Goal: Task Accomplishment & Management: Use online tool/utility

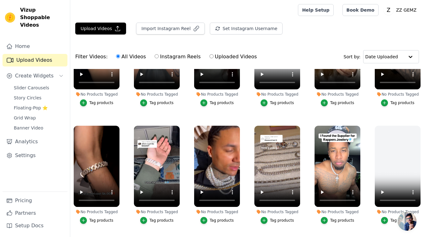
scroll to position [32, 0]
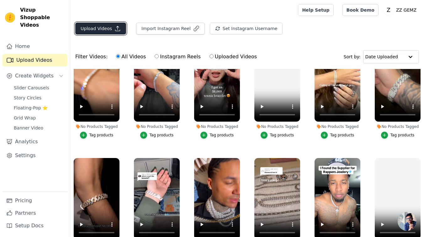
click at [96, 23] on button "Upload Videos" at bounding box center [100, 29] width 51 height 12
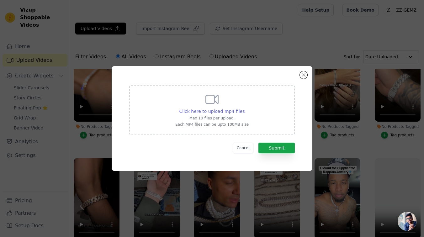
click at [223, 112] on span "Click here to upload mp4 files" at bounding box center [212, 111] width 66 height 5
click at [244, 108] on input "Click here to upload mp4 files Max 10 files per upload. Each MP4 files can be u…" at bounding box center [244, 108] width 0 height 0
click at [304, 76] on button "Close modal" at bounding box center [304, 75] width 8 height 8
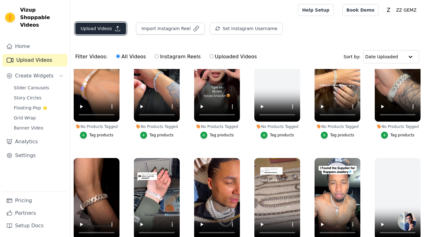
click at [101, 29] on button "Upload Videos" at bounding box center [100, 29] width 51 height 12
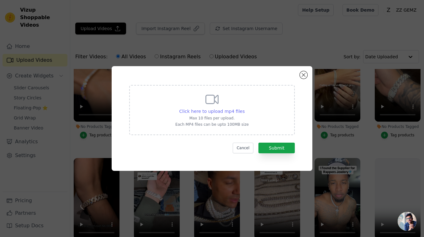
click at [194, 109] on span "Click here to upload mp4 files" at bounding box center [212, 111] width 66 height 5
click at [244, 108] on input "Click here to upload mp4 files Max 10 files per upload. Each MP4 files can be u…" at bounding box center [244, 108] width 0 height 0
type input "C:\fakepath\0742974779965295153-a.mp4"
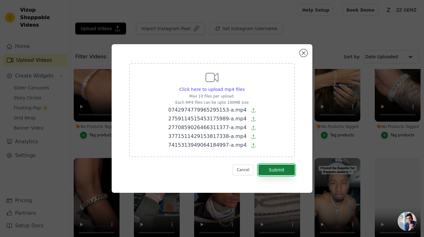
click at [292, 170] on button "Submit" at bounding box center [276, 170] width 36 height 11
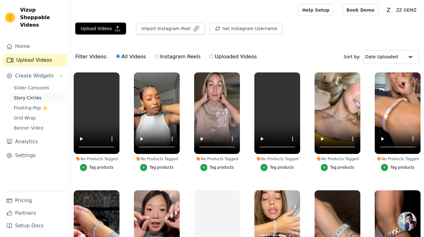
click at [34, 95] on span "Story Circles" at bounding box center [28, 98] width 28 height 6
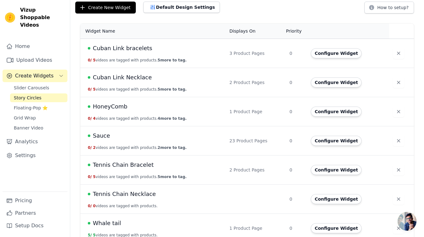
scroll to position [47, 0]
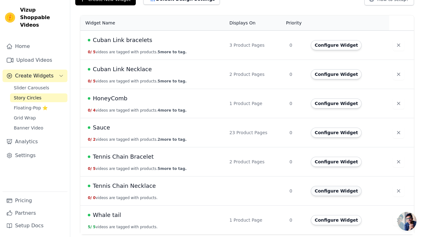
click at [347, 190] on button "Configure Widget" at bounding box center [336, 191] width 51 height 10
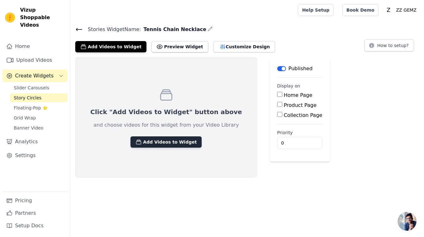
click at [155, 137] on button "Add Videos to Widget" at bounding box center [165, 141] width 71 height 11
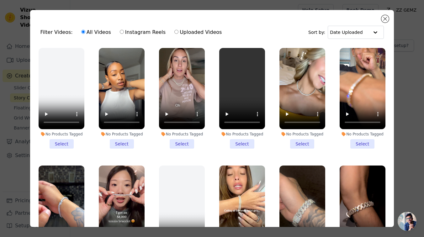
click at [67, 141] on li "No Products Tagged Select" at bounding box center [62, 98] width 46 height 101
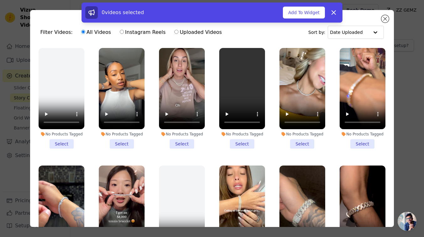
click at [121, 145] on li "No Products Tagged Select" at bounding box center [122, 98] width 46 height 101
click at [0, 0] on input "No Products Tagged Select" at bounding box center [0, 0] width 0 height 0
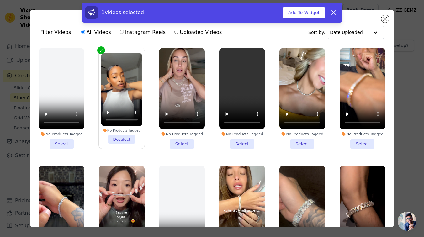
click at [176, 145] on li "No Products Tagged Select" at bounding box center [182, 98] width 46 height 101
click at [0, 0] on input "No Products Tagged Select" at bounding box center [0, 0] width 0 height 0
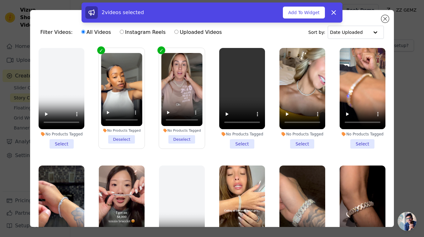
click at [245, 147] on li "No Products Tagged Select" at bounding box center [242, 98] width 46 height 101
click at [0, 0] on input "No Products Tagged Select" at bounding box center [0, 0] width 0 height 0
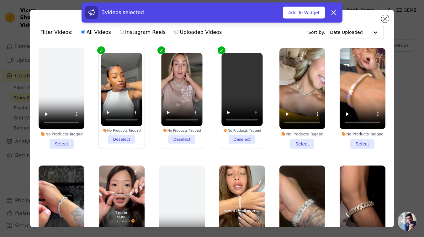
click at [301, 146] on li "No Products Tagged Select" at bounding box center [302, 98] width 46 height 101
click at [0, 0] on input "No Products Tagged Select" at bounding box center [0, 0] width 0 height 0
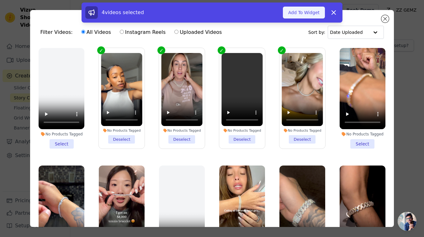
click at [306, 14] on button "Add To Widget" at bounding box center [304, 13] width 42 height 12
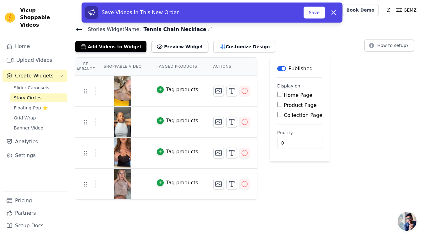
drag, startPoint x: 278, startPoint y: 107, endPoint x: 276, endPoint y: 110, distance: 3.5
click at [278, 107] on div "Product Page" at bounding box center [299, 106] width 45 height 8
click at [280, 106] on input "Product Page" at bounding box center [279, 104] width 5 height 5
checkbox input "true"
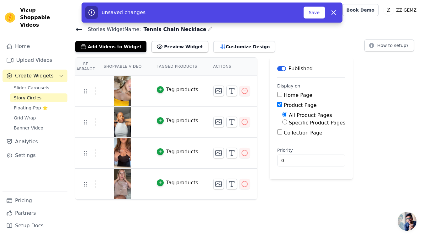
click at [289, 124] on label "Specific Product Pages" at bounding box center [317, 123] width 56 height 6
click at [287, 124] on input "Specific Product Pages" at bounding box center [284, 122] width 5 height 5
radio input "true"
click at [289, 135] on button "Select Products" at bounding box center [303, 137] width 42 height 11
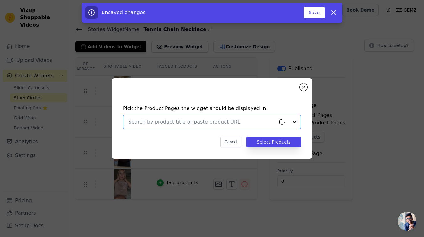
click at [172, 121] on input "text" at bounding box center [201, 122] width 147 height 8
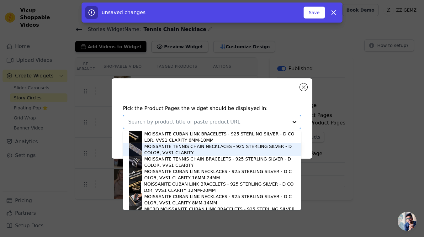
click at [166, 148] on div "MOISSANITE TENNIS CHAIN NECKLACES - 925 STERLING SILVER - D COLOR, VVS1 CLARITY" at bounding box center [219, 149] width 151 height 13
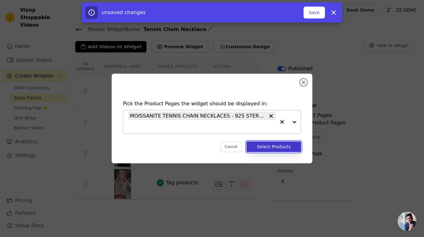
click at [273, 143] on button "Select Products" at bounding box center [274, 146] width 55 height 11
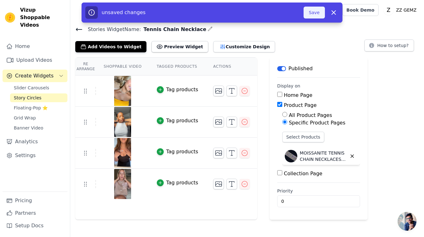
click at [316, 9] on button "Save" at bounding box center [314, 13] width 21 height 12
click at [313, 13] on button "Save" at bounding box center [314, 13] width 21 height 12
click at [320, 13] on button "Save" at bounding box center [314, 13] width 21 height 12
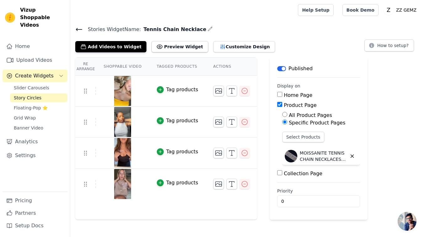
click at [78, 30] on icon at bounding box center [79, 30] width 8 height 8
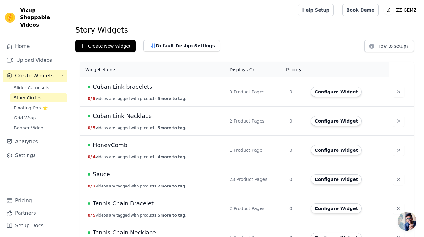
scroll to position [47, 0]
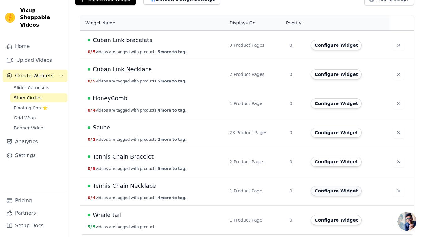
click at [344, 190] on button "Configure Widget" at bounding box center [336, 191] width 51 height 10
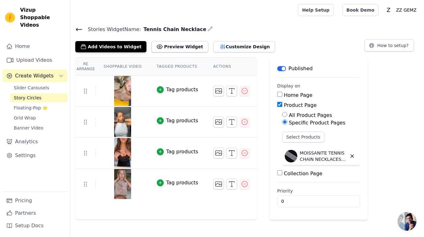
click at [280, 161] on div "All Product Pages Specific Product Pages Select Products MOISSANITE TENNIS CHAI…" at bounding box center [318, 140] width 83 height 56
click at [315, 138] on button "Select Products" at bounding box center [303, 137] width 42 height 11
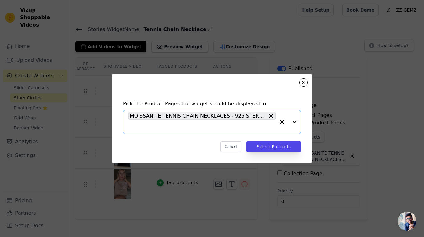
click at [210, 129] on input "text" at bounding box center [201, 127] width 147 height 8
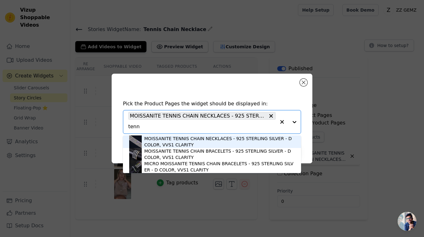
type input "tenn"
click at [301, 78] on div "Pick the Product Pages the widget should be displayed in: MOISSANITE TENNIS CHA…" at bounding box center [212, 119] width 201 height 90
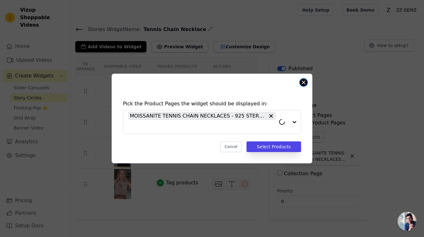
click at [302, 85] on button "Close modal" at bounding box center [304, 83] width 8 height 8
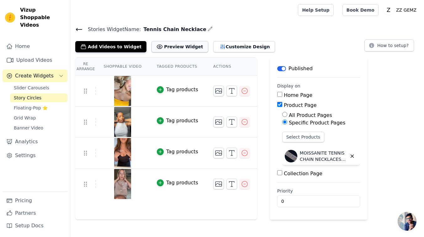
click at [172, 48] on button "Preview Widget" at bounding box center [179, 46] width 56 height 11
click at [75, 27] on icon at bounding box center [79, 30] width 8 height 8
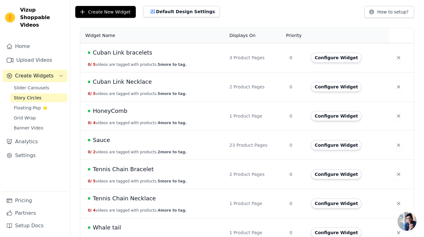
scroll to position [47, 0]
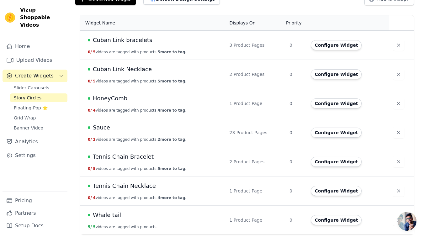
click at [131, 185] on span "Tennis Chain Necklace" at bounding box center [124, 186] width 63 height 9
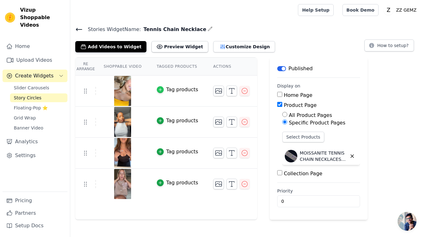
click at [159, 88] on icon "button" at bounding box center [160, 90] width 4 height 4
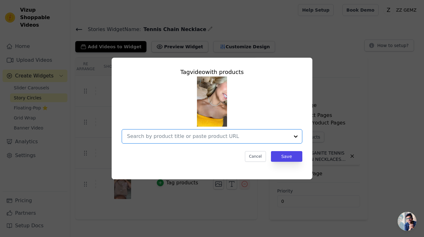
click at [279, 139] on input "text" at bounding box center [208, 137] width 162 height 8
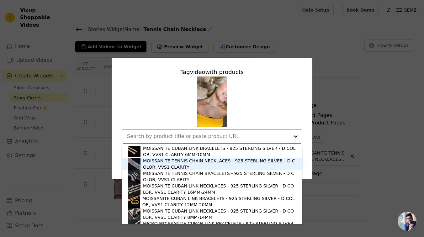
click at [231, 164] on div "MOISSANITE TENNIS CHAIN NECKLACES - 925 STERLING SILVER - D COLOR, VVS1 CLARITY" at bounding box center [219, 164] width 153 height 13
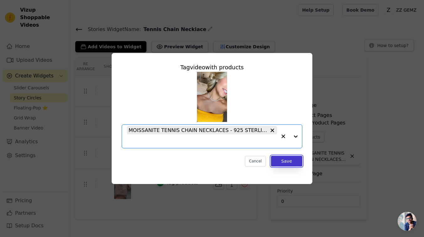
click at [281, 165] on button "Save" at bounding box center [286, 161] width 31 height 11
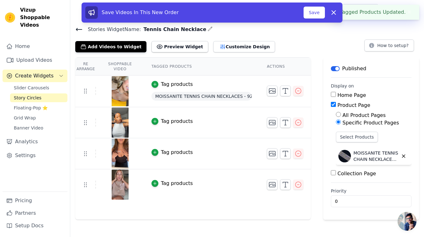
click at [169, 123] on div "Tag products" at bounding box center [177, 122] width 32 height 8
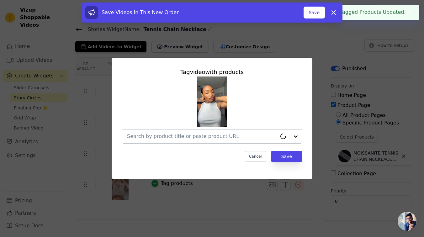
click at [247, 136] on input "text" at bounding box center [202, 137] width 150 height 8
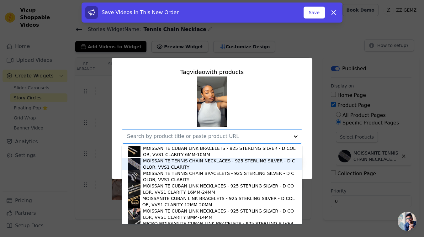
click at [213, 162] on div "MOISSANITE TENNIS CHAIN NECKLACES - 925 STERLING SILVER - D COLOR, VVS1 CLARITY" at bounding box center [219, 164] width 153 height 13
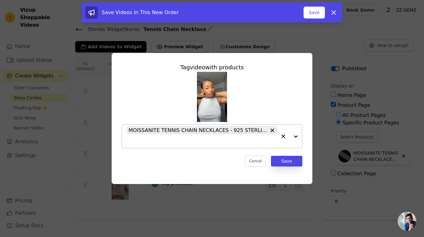
click at [284, 167] on div "Tag video with products MOISSANITE TENNIS CHAIN NECKLACES - 925 STERLING SILVER…" at bounding box center [212, 115] width 191 height 114
click at [281, 164] on button "Save" at bounding box center [286, 161] width 31 height 11
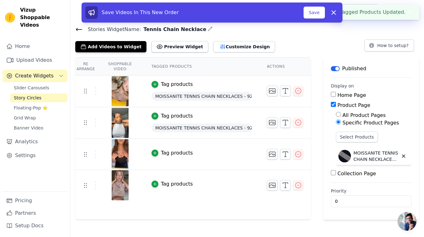
click at [172, 150] on div "Tag products" at bounding box center [177, 153] width 32 height 8
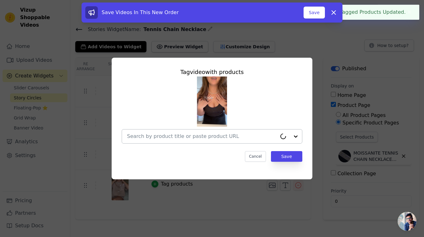
click at [220, 139] on input "text" at bounding box center [202, 137] width 150 height 8
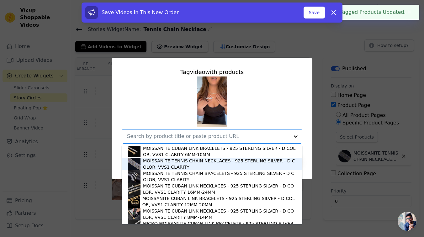
click at [201, 166] on div "MOISSANITE TENNIS CHAIN NECKLACES - 925 STERLING SILVER - D COLOR, VVS1 CLARITY" at bounding box center [219, 164] width 153 height 13
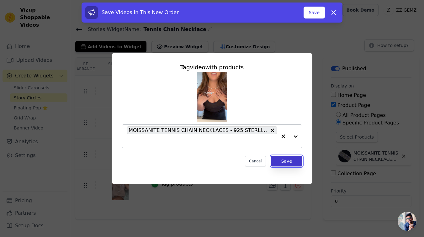
click at [274, 165] on button "Save" at bounding box center [286, 161] width 31 height 11
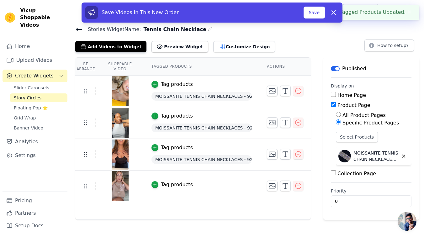
click at [168, 185] on div "Tag products" at bounding box center [177, 185] width 32 height 8
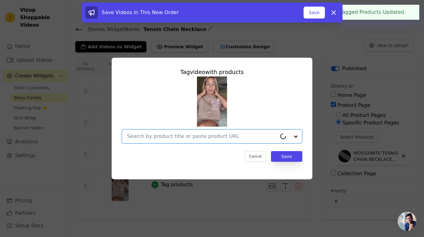
click at [226, 137] on input "text" at bounding box center [202, 137] width 150 height 8
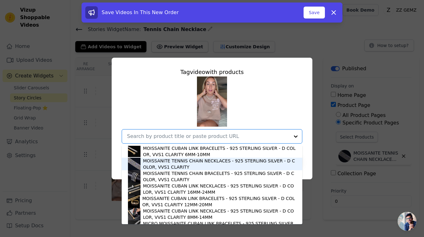
click at [201, 168] on div "MOISSANITE TENNIS CHAIN NECKLACES - 925 STERLING SILVER - D COLOR, VVS1 CLARITY" at bounding box center [219, 164] width 153 height 13
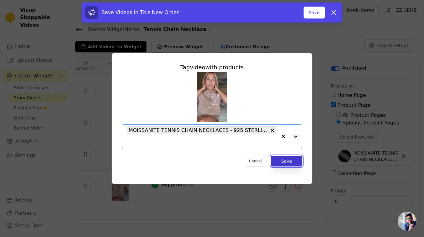
click at [298, 164] on button "Save" at bounding box center [286, 161] width 31 height 11
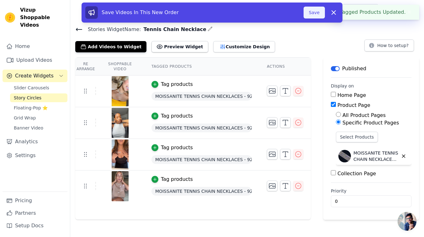
click at [312, 12] on button "Save" at bounding box center [314, 13] width 21 height 12
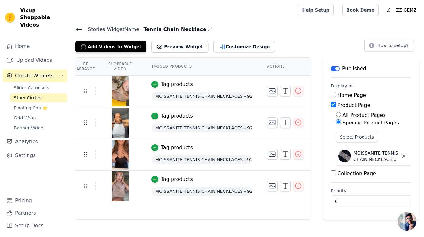
click at [82, 29] on icon at bounding box center [79, 30] width 8 height 8
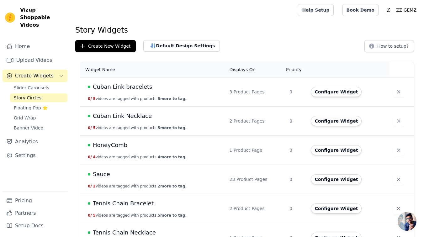
scroll to position [47, 0]
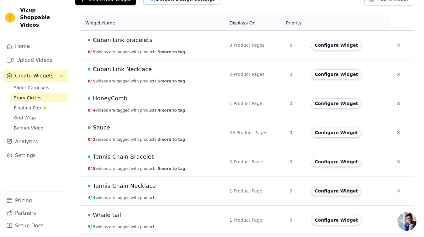
click at [321, 192] on button "Configure Widget" at bounding box center [336, 191] width 51 height 10
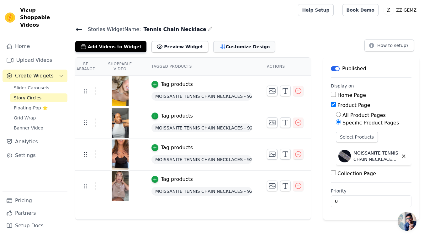
click at [224, 48] on button "Customize Design" at bounding box center [244, 46] width 62 height 11
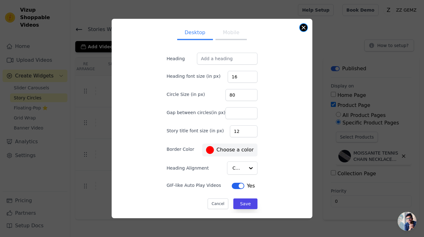
click at [304, 29] on button "Close modal" at bounding box center [304, 28] width 8 height 8
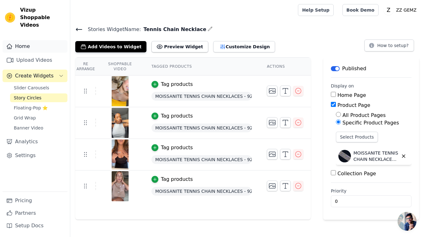
click at [18, 44] on link "Home" at bounding box center [35, 46] width 65 height 13
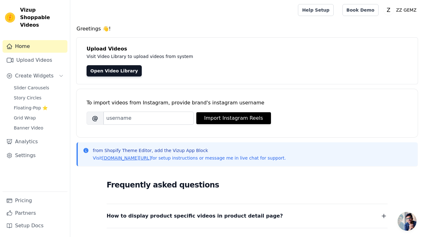
click at [18, 44] on link "Home" at bounding box center [35, 46] width 65 height 13
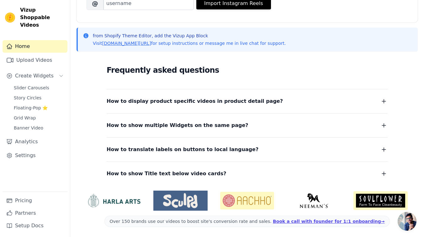
scroll to position [97, 0]
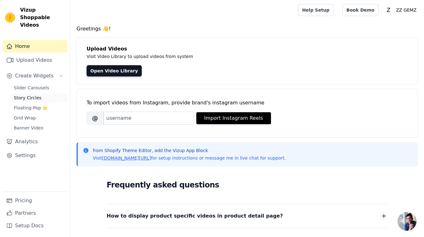
click at [45, 94] on link "Story Circles" at bounding box center [38, 97] width 57 height 9
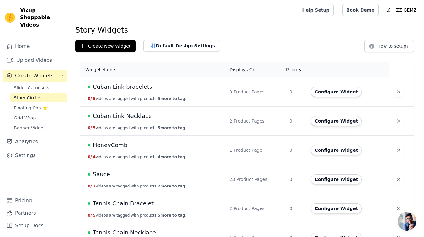
scroll to position [47, 0]
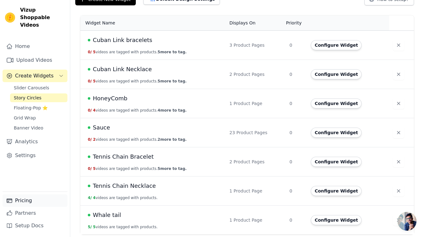
click at [20, 201] on link "Pricing" at bounding box center [35, 200] width 65 height 13
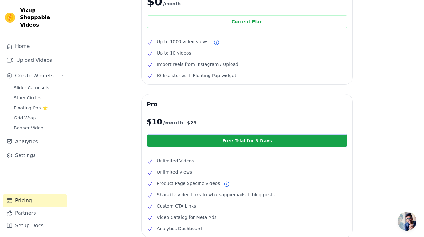
scroll to position [67, 0]
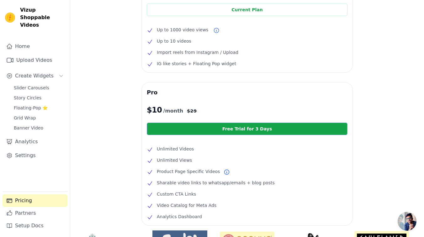
click at [271, 130] on link "Free Trial for 3 Days" at bounding box center [247, 129] width 201 height 13
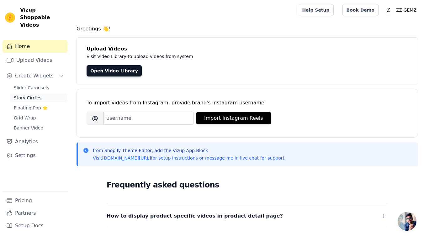
click at [35, 95] on span "Story Circles" at bounding box center [28, 98] width 28 height 6
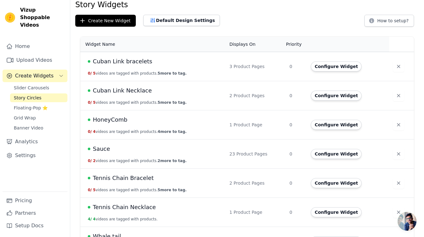
scroll to position [47, 0]
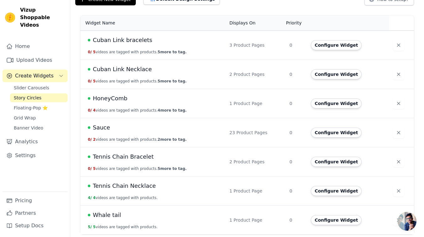
click at [101, 129] on span "Sauce" at bounding box center [101, 127] width 17 height 9
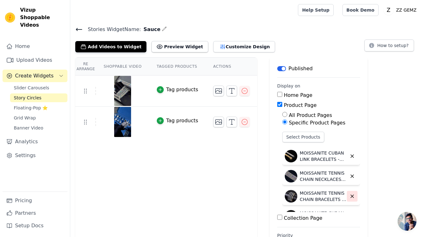
click at [351, 175] on icon "button" at bounding box center [352, 176] width 3 height 3
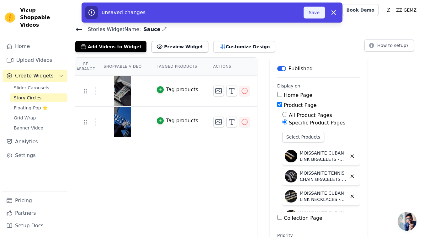
click at [311, 13] on button "Save" at bounding box center [314, 13] width 21 height 12
click at [316, 14] on button "Save" at bounding box center [314, 13] width 21 height 12
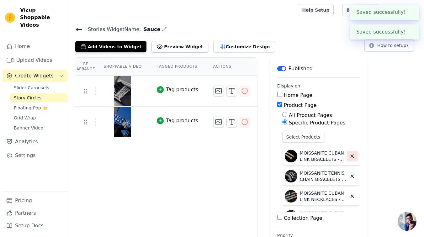
click at [349, 157] on icon "button" at bounding box center [352, 156] width 6 height 6
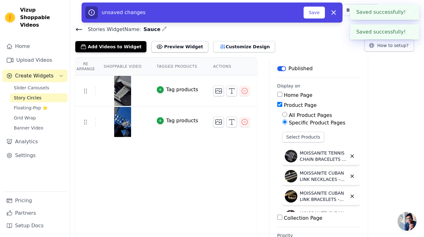
click at [349, 157] on icon "button" at bounding box center [352, 156] width 6 height 6
click at [349, 173] on icon "button" at bounding box center [352, 176] width 6 height 6
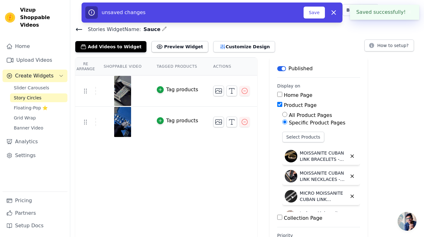
click at [349, 157] on icon "button" at bounding box center [352, 156] width 6 height 6
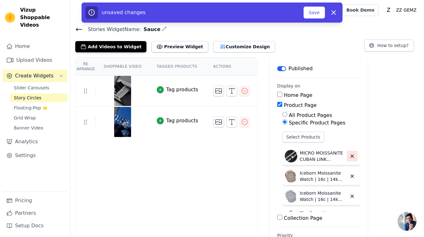
click at [349, 156] on icon "button" at bounding box center [352, 156] width 6 height 6
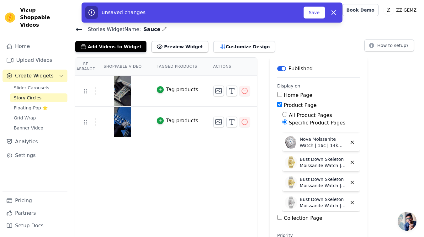
scroll to position [257, 0]
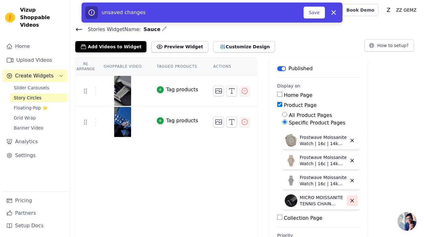
click at [349, 202] on icon "button" at bounding box center [352, 201] width 6 height 6
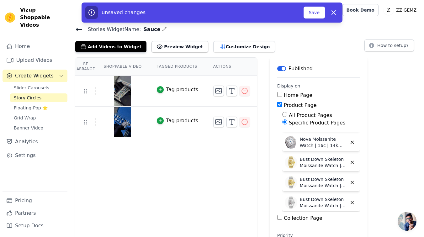
scroll to position [236, 0]
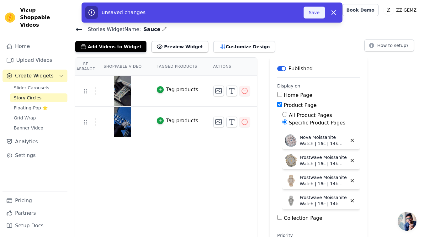
click at [314, 18] on button "Save" at bounding box center [314, 13] width 21 height 12
click at [315, 13] on button "Save" at bounding box center [314, 13] width 21 height 12
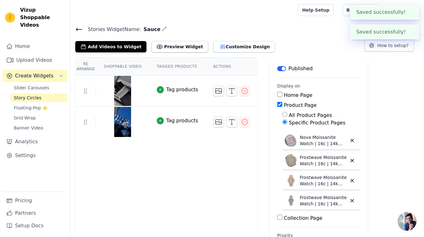
click at [78, 31] on icon at bounding box center [79, 30] width 8 height 8
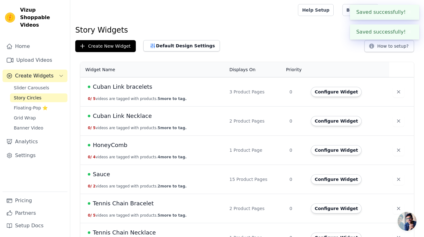
scroll to position [47, 0]
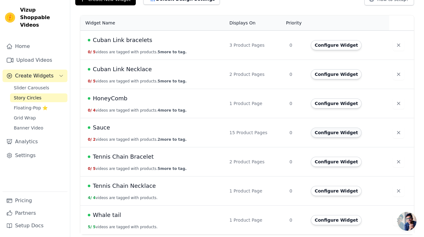
click at [347, 133] on button "Configure Widget" at bounding box center [336, 133] width 51 height 10
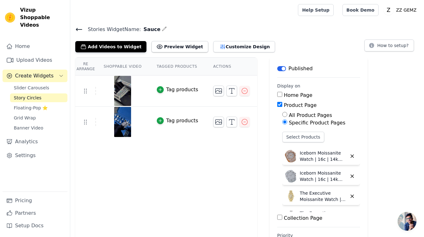
click at [156, 34] on div "Stories Widget Name: Sauce Add Videos to Widget Preview Widget Customize Design…" at bounding box center [247, 38] width 354 height 27
click at [162, 31] on icon "button" at bounding box center [164, 28] width 5 height 5
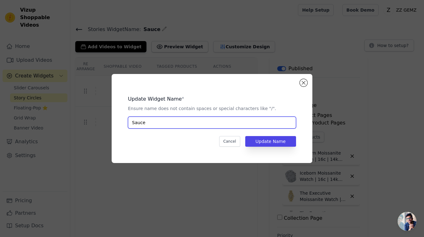
click at [176, 125] on input "Sauce" at bounding box center [212, 123] width 168 height 12
type input "Watches"
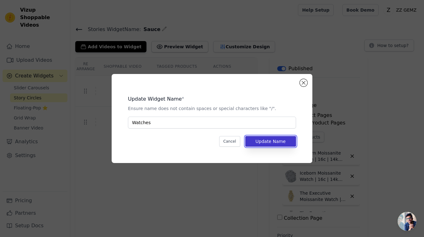
click at [271, 139] on button "Update Name" at bounding box center [270, 141] width 51 height 11
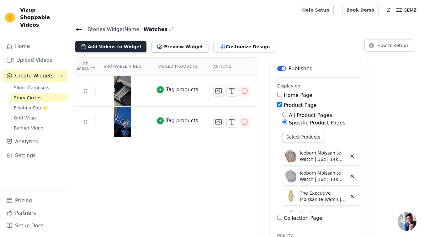
click at [86, 46] on icon "button" at bounding box center [83, 47] width 6 height 6
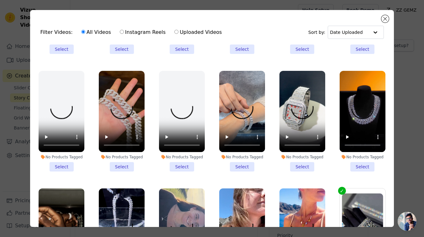
scroll to position [298, 0]
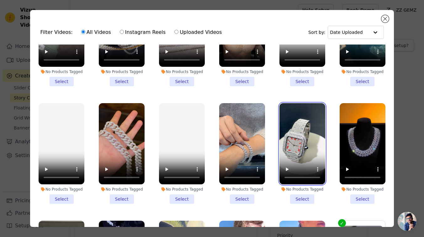
click at [305, 153] on video at bounding box center [302, 143] width 46 height 81
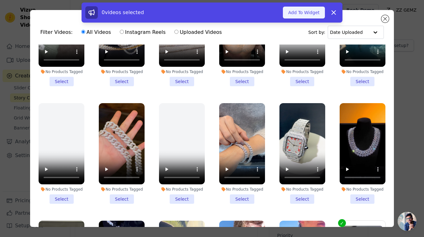
click at [310, 13] on button "Add To Widget" at bounding box center [304, 13] width 42 height 12
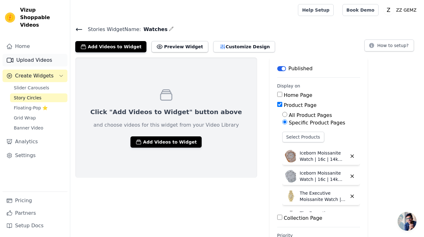
click at [57, 54] on link "Upload Videos" at bounding box center [35, 60] width 65 height 13
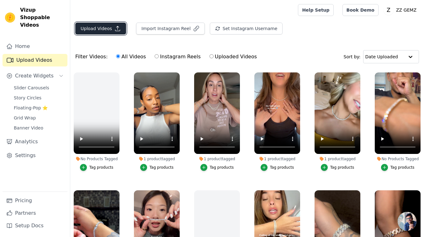
click at [93, 30] on button "Upload Videos" at bounding box center [100, 29] width 51 height 12
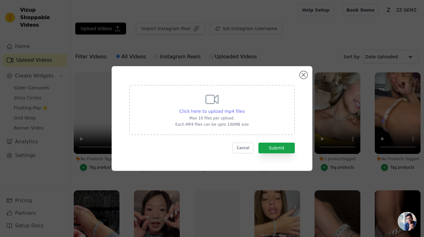
click at [221, 109] on span "Click here to upload mp4 files" at bounding box center [212, 111] width 66 height 5
click at [244, 108] on input "Click here to upload mp4 files Max 10 files per upload. Each MP4 files can be u…" at bounding box center [244, 108] width 0 height 0
type input "C:\fakepath\download (1).mp4"
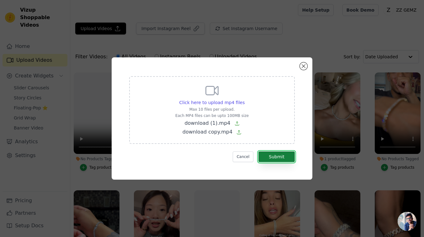
click at [284, 158] on button "Submit" at bounding box center [276, 156] width 36 height 11
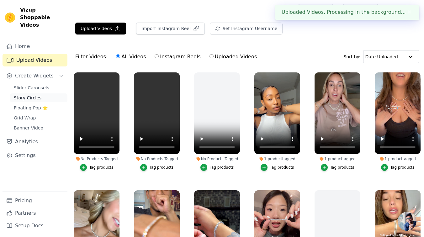
click at [38, 95] on span "Story Circles" at bounding box center [28, 98] width 28 height 6
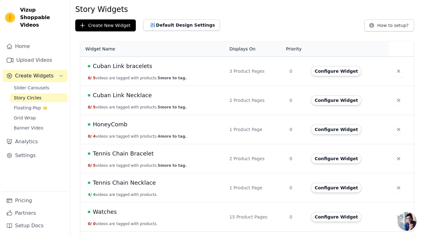
scroll to position [41, 0]
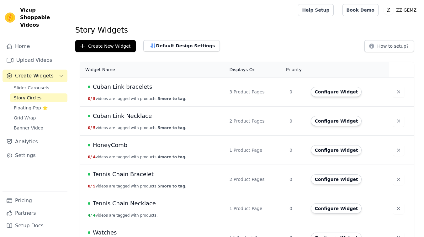
scroll to position [41, 0]
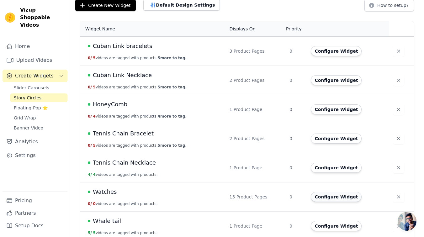
click at [341, 200] on button "Configure Widget" at bounding box center [336, 197] width 51 height 10
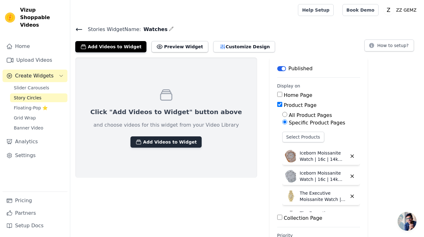
click at [181, 145] on button "Add Videos to Widget" at bounding box center [165, 141] width 71 height 11
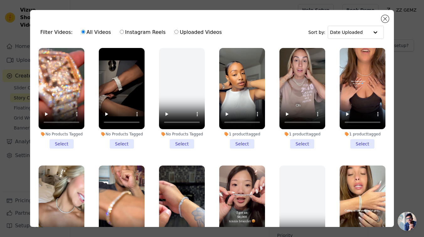
click at [121, 146] on li "No Products Tagged Select" at bounding box center [122, 98] width 46 height 101
click at [0, 0] on input "No Products Tagged Select" at bounding box center [0, 0] width 0 height 0
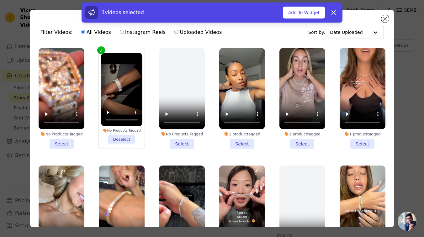
click at [72, 142] on li "No Products Tagged Select" at bounding box center [62, 98] width 46 height 101
click at [0, 0] on input "No Products Tagged Select" at bounding box center [0, 0] width 0 height 0
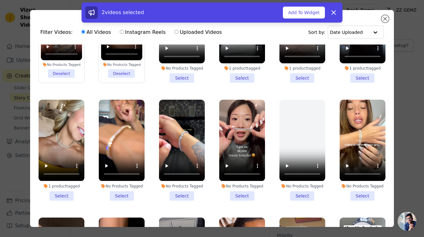
scroll to position [218, 0]
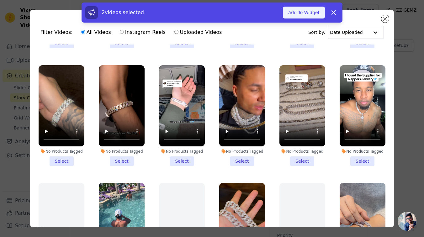
click at [314, 15] on button "Add To Widget" at bounding box center [304, 13] width 42 height 12
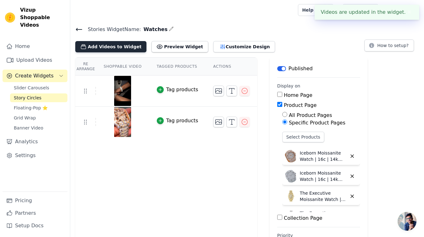
click at [119, 43] on button "Add Videos to Widget" at bounding box center [110, 46] width 71 height 11
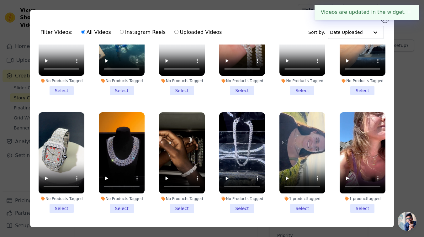
scroll to position [525, 0]
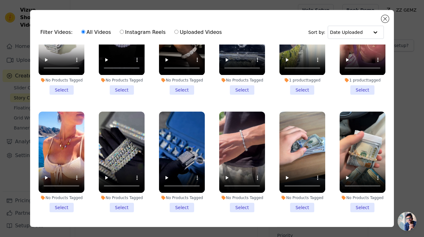
click at [128, 206] on li "No Products Tagged Select" at bounding box center [122, 162] width 46 height 101
click at [0, 0] on input "No Products Tagged Select" at bounding box center [0, 0] width 0 height 0
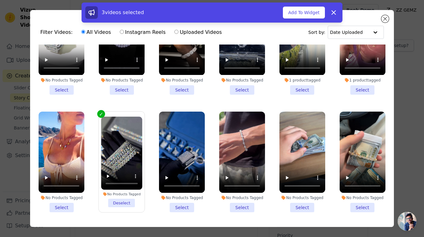
click at [184, 208] on li "No Products Tagged Select" at bounding box center [182, 162] width 46 height 101
click at [0, 0] on input "No Products Tagged Select" at bounding box center [0, 0] width 0 height 0
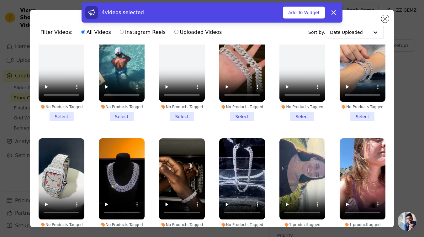
scroll to position [425, 0]
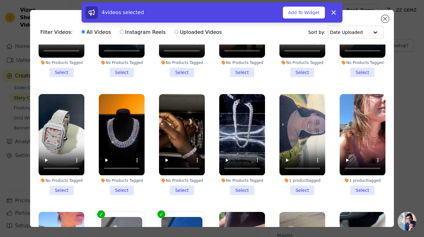
click at [178, 189] on li "No Products Tagged Select" at bounding box center [182, 144] width 46 height 101
click at [0, 0] on input "No Products Tagged Select" at bounding box center [0, 0] width 0 height 0
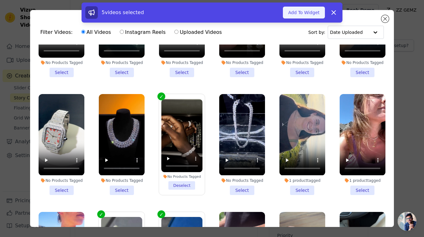
click at [301, 11] on button "Add To Widget" at bounding box center [304, 13] width 42 height 12
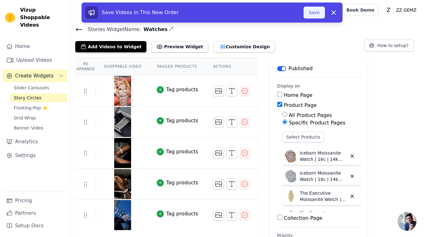
click at [321, 13] on button "Save" at bounding box center [314, 13] width 21 height 12
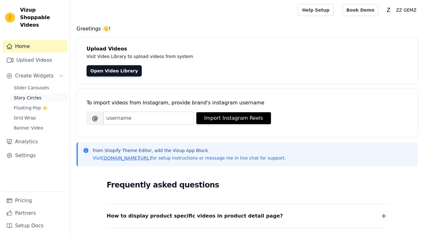
click at [41, 93] on link "Story Circles" at bounding box center [38, 97] width 57 height 9
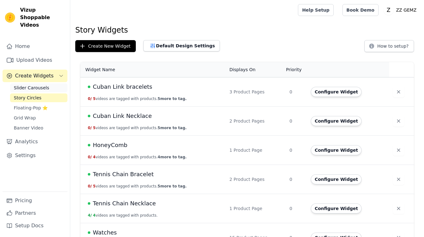
click at [45, 85] on span "Slider Carousels" at bounding box center [31, 88] width 35 height 6
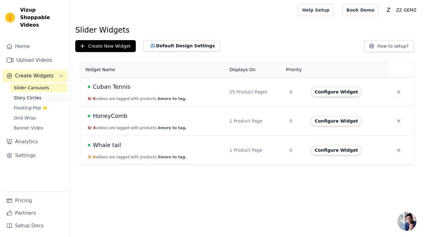
click at [42, 93] on link "Story Circles" at bounding box center [38, 97] width 57 height 9
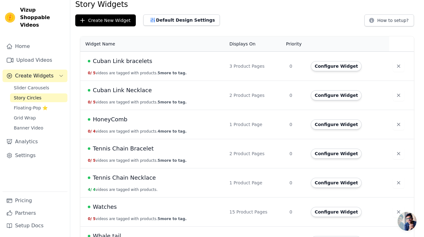
scroll to position [47, 0]
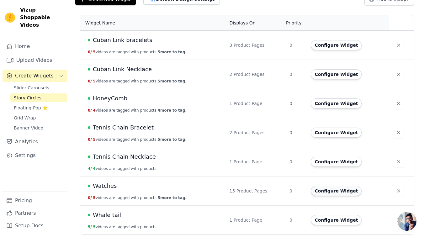
click at [324, 194] on button "Configure Widget" at bounding box center [336, 191] width 51 height 10
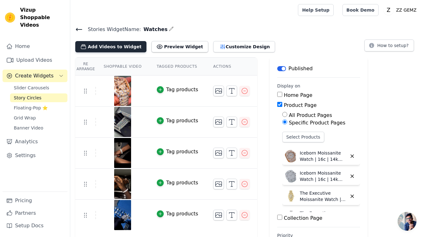
click at [109, 46] on button "Add Videos to Widget" at bounding box center [110, 46] width 71 height 11
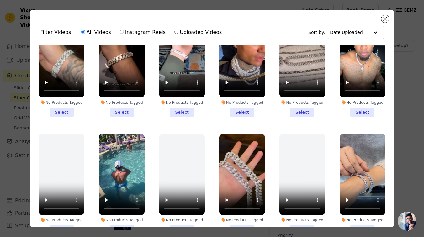
scroll to position [372, 0]
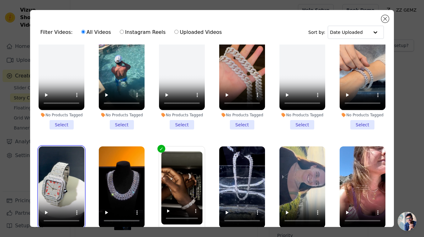
click at [74, 183] on video at bounding box center [62, 186] width 46 height 81
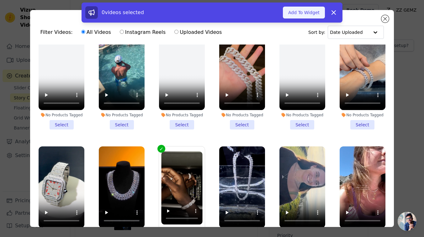
click at [305, 11] on button "Add To Widget" at bounding box center [304, 13] width 42 height 12
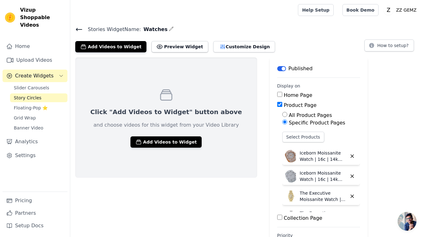
scroll to position [27, 0]
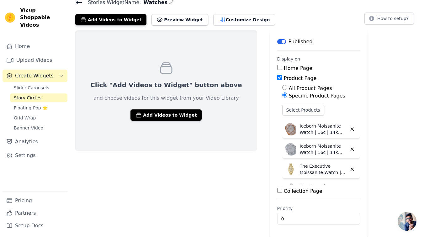
click at [82, 4] on icon at bounding box center [79, 3] width 8 height 8
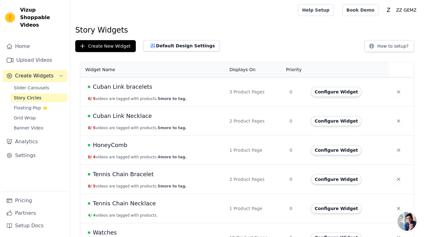
scroll to position [47, 0]
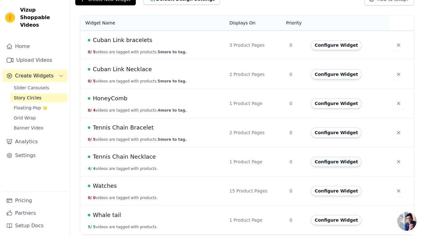
click at [322, 162] on button "Configure Widget" at bounding box center [336, 162] width 51 height 10
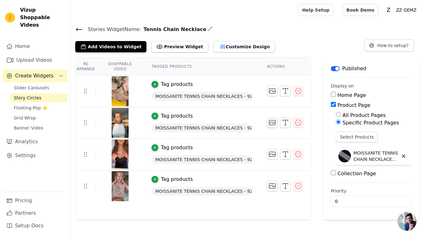
click at [76, 31] on icon at bounding box center [79, 30] width 8 height 8
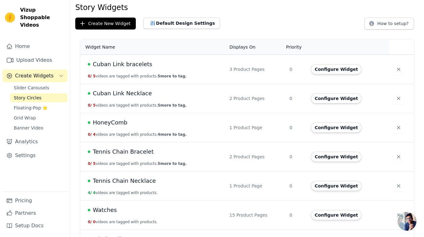
scroll to position [47, 0]
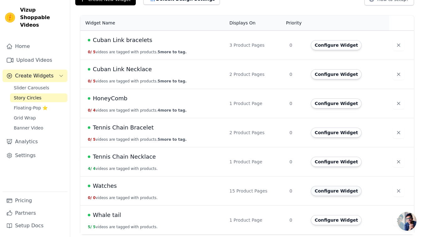
click at [333, 190] on button "Configure Widget" at bounding box center [336, 191] width 51 height 10
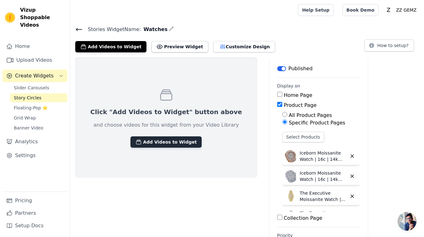
click at [181, 144] on button "Add Videos to Widget" at bounding box center [165, 141] width 71 height 11
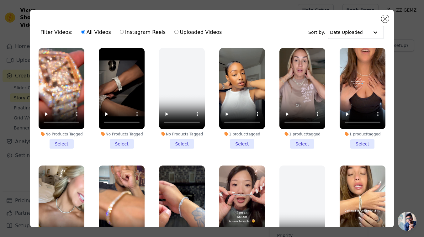
click at [63, 140] on li "No Products Tagged Select" at bounding box center [62, 98] width 46 height 101
click at [0, 0] on input "No Products Tagged Select" at bounding box center [0, 0] width 0 height 0
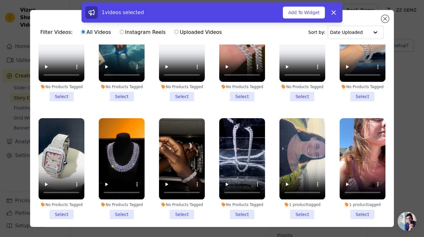
scroll to position [430, 0]
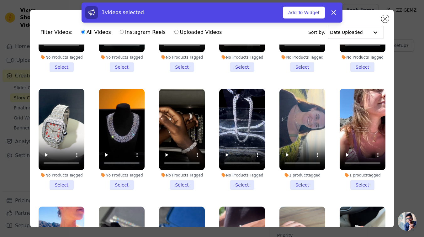
click at [67, 189] on li "No Products Tagged Select" at bounding box center [62, 139] width 46 height 101
click at [0, 0] on input "No Products Tagged Select" at bounding box center [0, 0] width 0 height 0
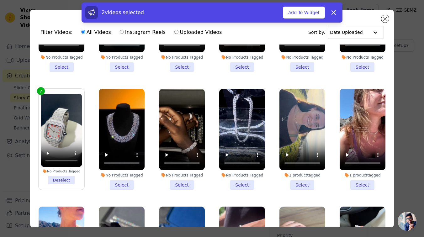
click at [183, 184] on li "No Products Tagged Select" at bounding box center [182, 139] width 46 height 101
click at [0, 0] on input "No Products Tagged Select" at bounding box center [0, 0] width 0 height 0
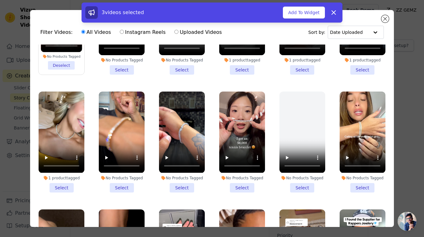
scroll to position [10, 0]
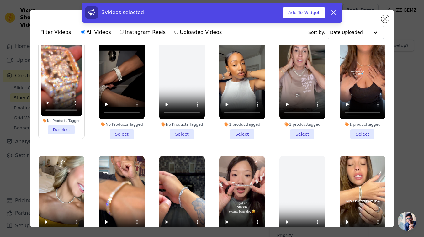
click at [125, 133] on li "No Products Tagged Select" at bounding box center [122, 88] width 46 height 101
click at [0, 0] on input "No Products Tagged Select" at bounding box center [0, 0] width 0 height 0
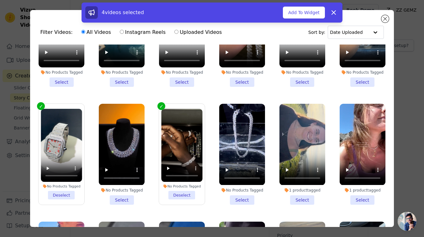
scroll to position [544, 0]
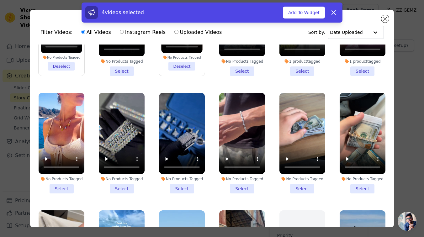
click at [126, 185] on li "No Products Tagged Select" at bounding box center [122, 143] width 46 height 101
click at [0, 0] on input "No Products Tagged Select" at bounding box center [0, 0] width 0 height 0
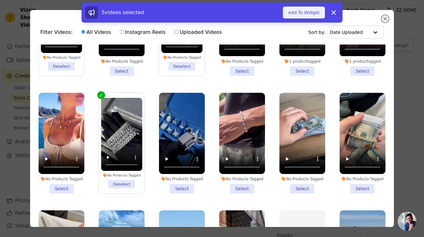
click at [310, 11] on button "Add To Widget" at bounding box center [304, 13] width 42 height 12
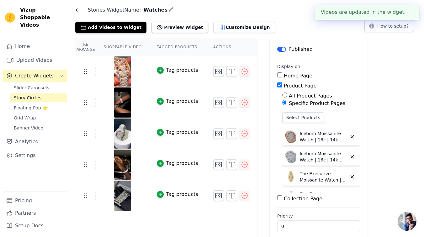
scroll to position [23, 0]
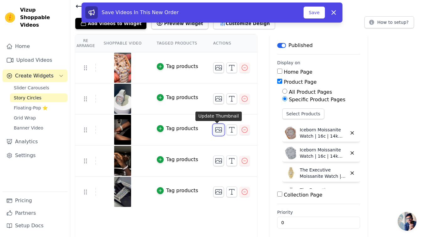
click at [219, 128] on icon "button" at bounding box center [219, 130] width 8 height 8
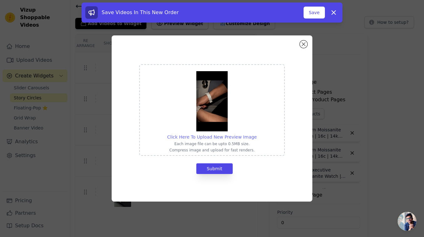
click at [234, 137] on span "Click Here To Upload New Preview Image" at bounding box center [212, 137] width 90 height 5
click at [257, 134] on input "Click Here To Upload New Preview Image Each image file can be upto 0.5MB size. …" at bounding box center [257, 134] width 0 height 0
type input "C:\fakepath\Screenshot [DATE] 12.02.51 PM.png"
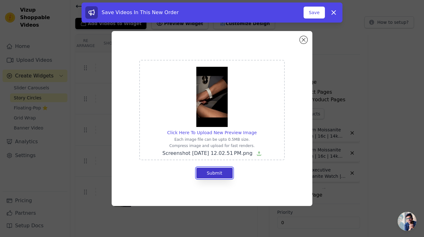
click at [210, 175] on button "Submit" at bounding box center [214, 173] width 36 height 11
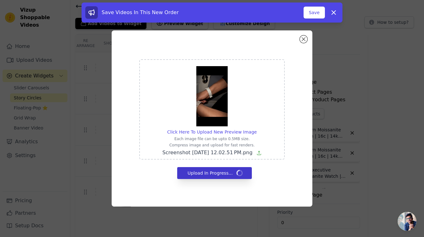
scroll to position [23, 0]
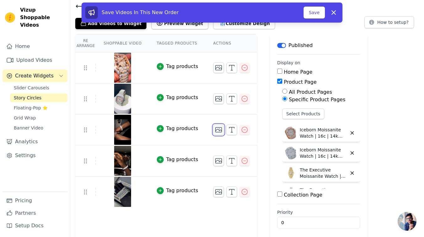
click at [215, 128] on icon "button" at bounding box center [219, 130] width 8 height 8
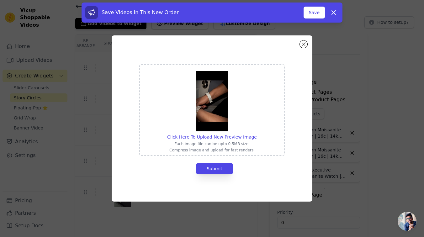
click at [211, 109] on img at bounding box center [211, 101] width 31 height 60
click at [257, 134] on input "Click Here To Upload New Preview Image Each image file can be upto 0.5MB size. …" at bounding box center [257, 134] width 0 height 0
type input "C:\fakepath\Screenshot [DATE] 12.02.51 PM.png"
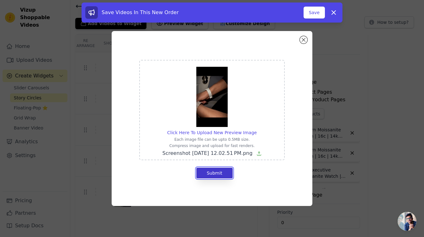
click at [216, 175] on button "Submit" at bounding box center [214, 173] width 36 height 11
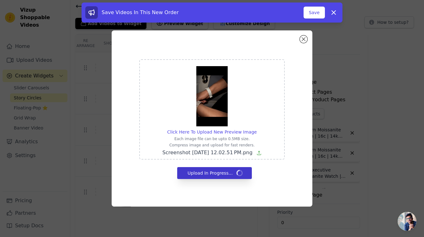
scroll to position [23, 0]
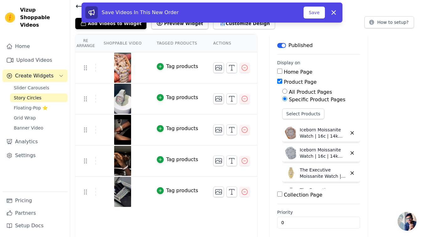
click at [188, 126] on div "Tag products" at bounding box center [182, 129] width 32 height 8
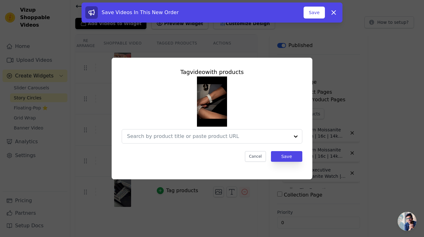
scroll to position [0, 0]
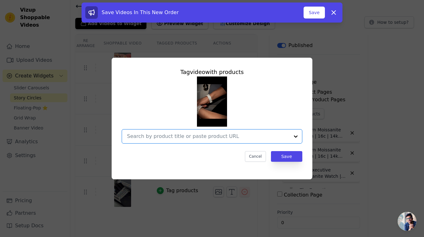
click at [227, 140] on input "text" at bounding box center [208, 137] width 162 height 8
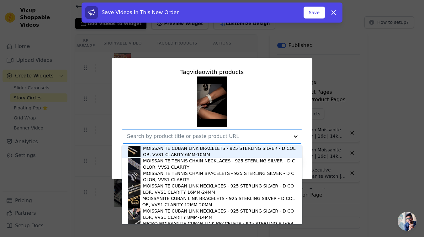
click at [259, 117] on div "MOISSANITE CUBAN LINK BRACELETS - 925 STERLING SILVER - D COLOR, VVS1 CLARITY 6…" at bounding box center [212, 110] width 181 height 67
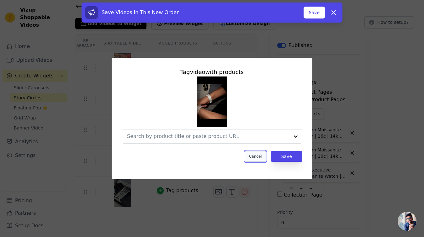
click at [262, 154] on button "Cancel" at bounding box center [255, 156] width 21 height 11
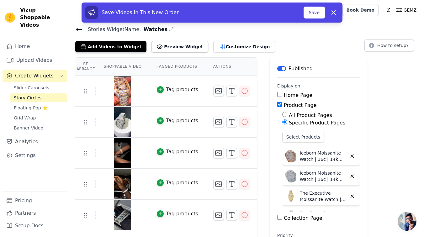
scroll to position [23, 0]
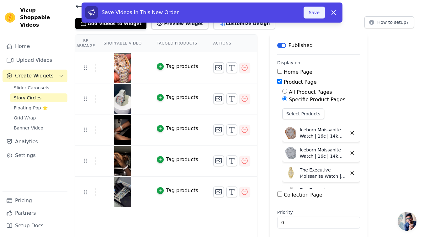
click at [320, 12] on button "Save" at bounding box center [314, 13] width 21 height 12
